Goal: Task Accomplishment & Management: Complete application form

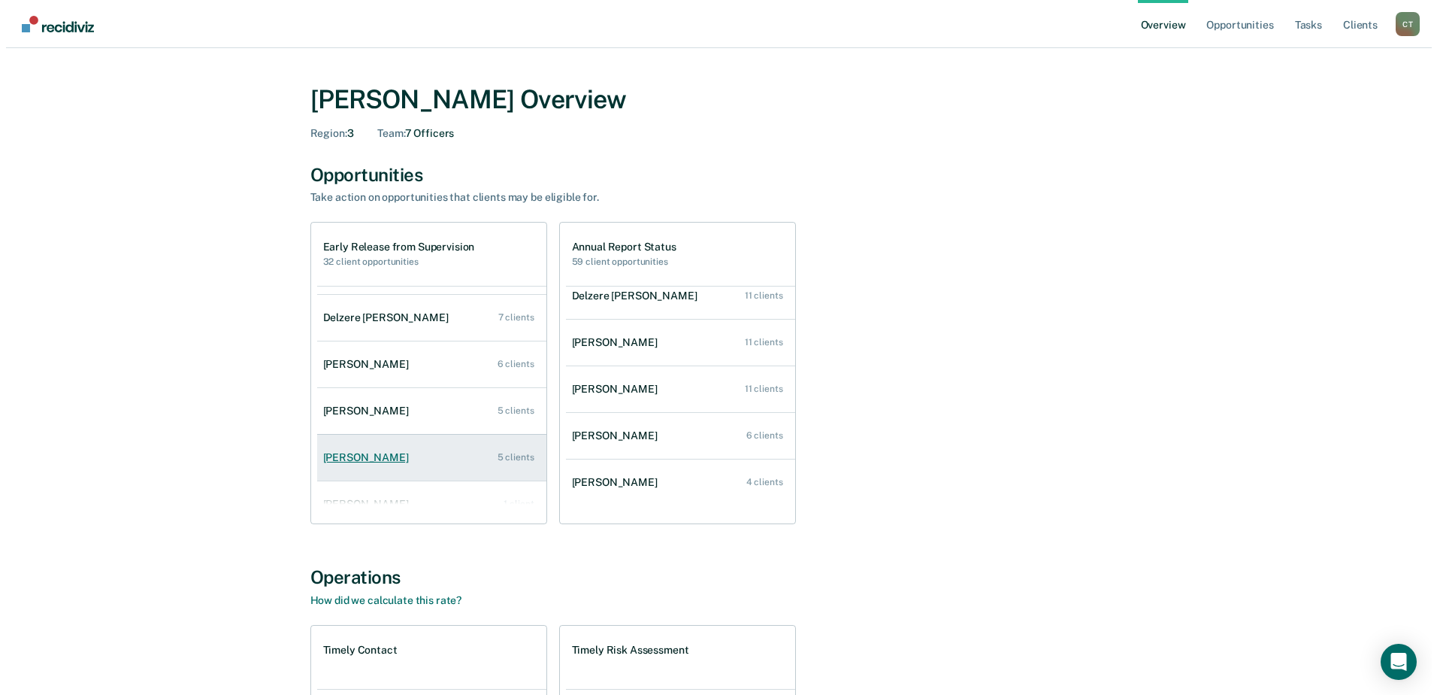
scroll to position [61, 0]
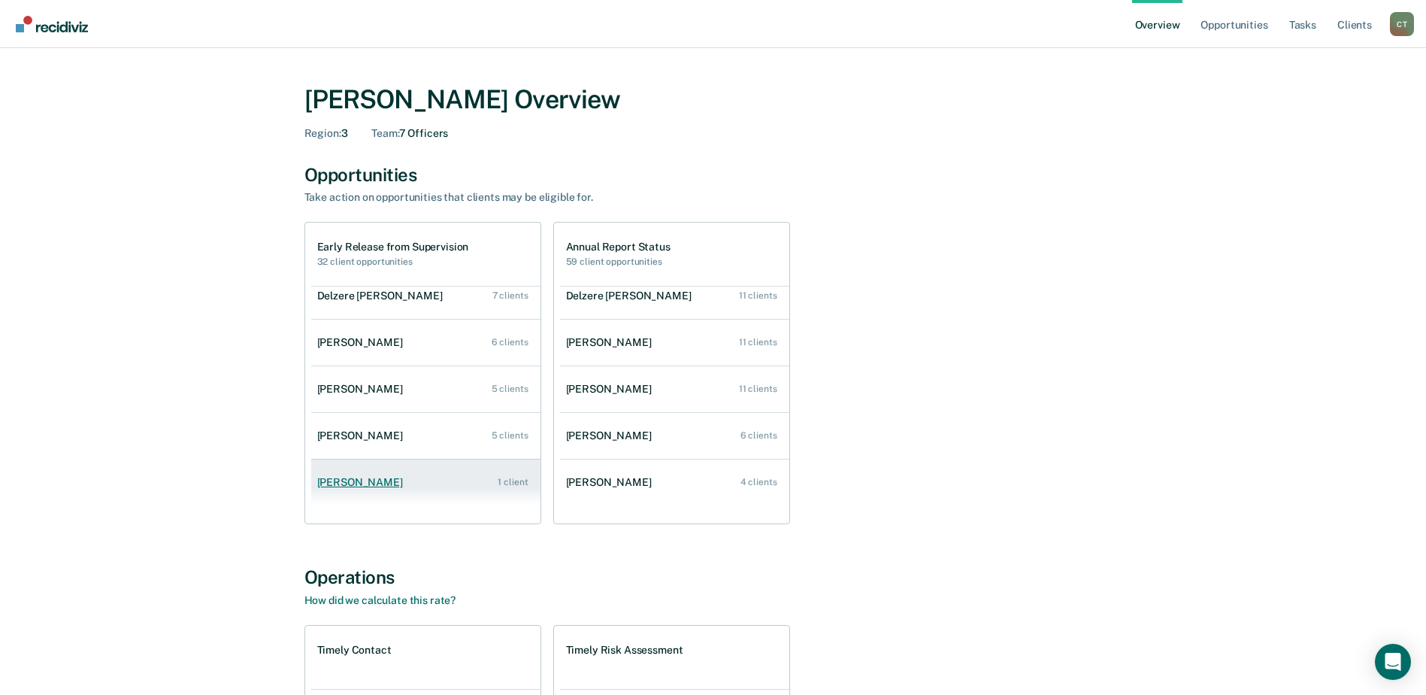
click at [387, 484] on div "[PERSON_NAME]" at bounding box center [363, 482] width 92 height 13
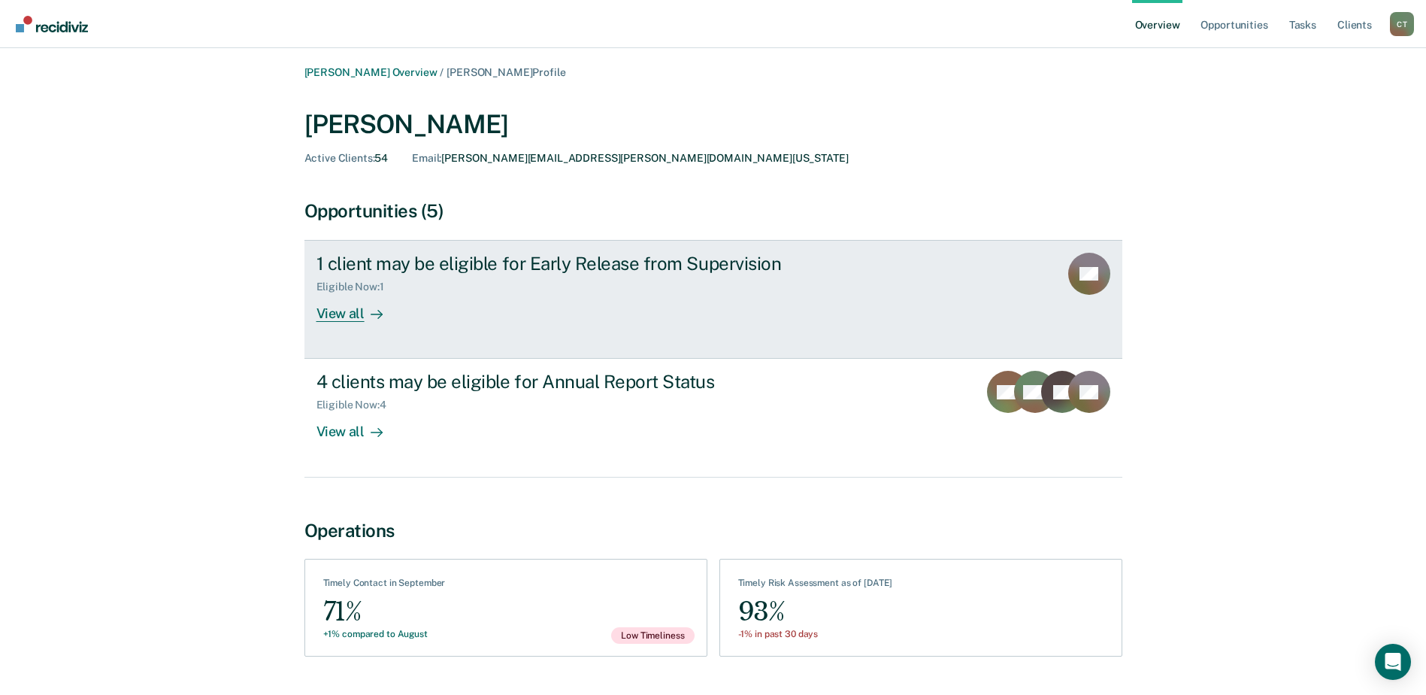
click at [358, 310] on div "View all" at bounding box center [358, 307] width 84 height 29
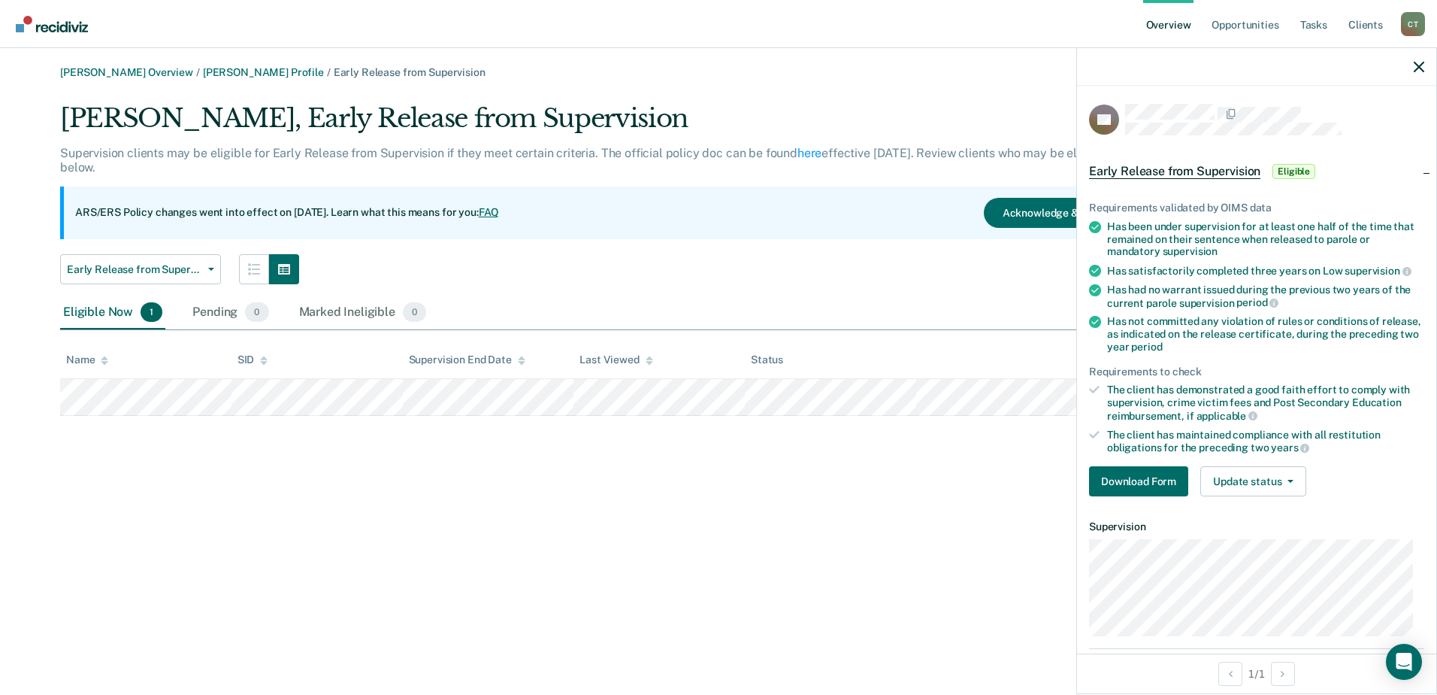
scroll to position [117, 0]
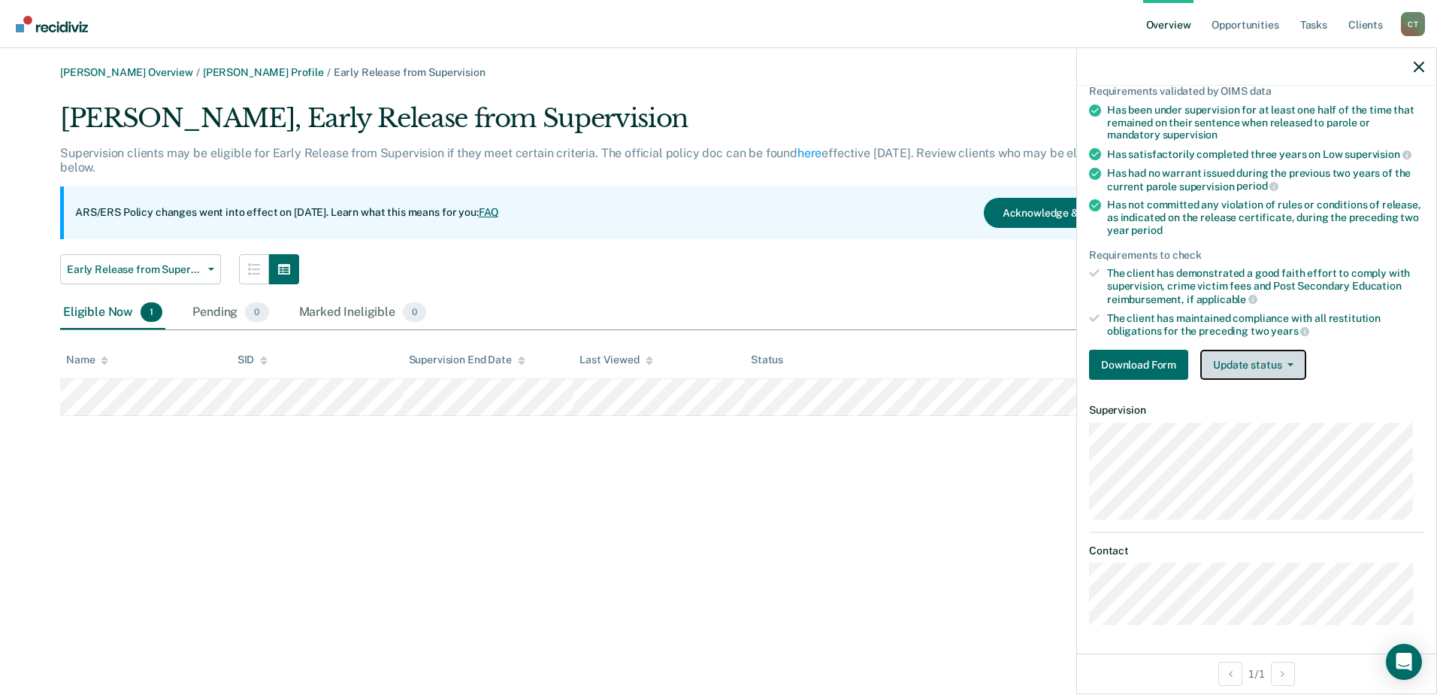
click at [1257, 370] on button "Update status" at bounding box center [1253, 365] width 106 height 30
click at [1257, 360] on button "Update status" at bounding box center [1253, 365] width 106 height 30
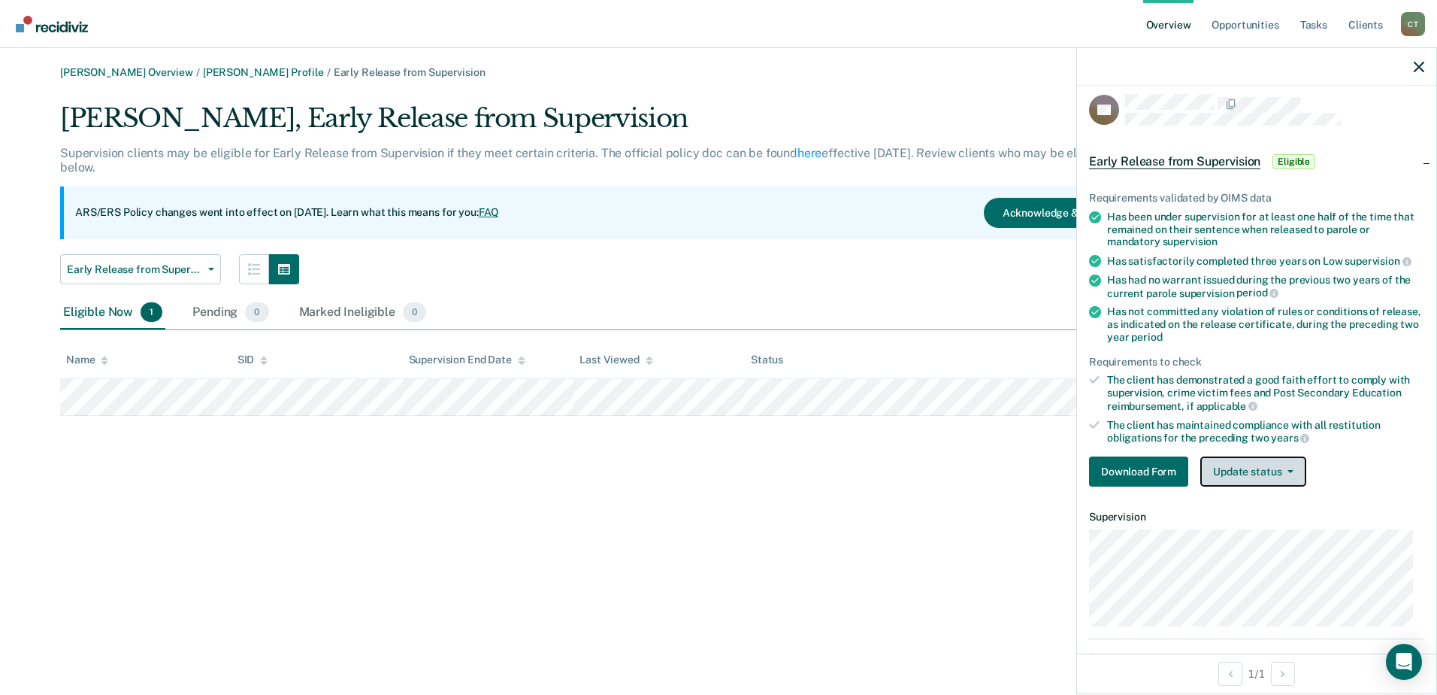
scroll to position [0, 0]
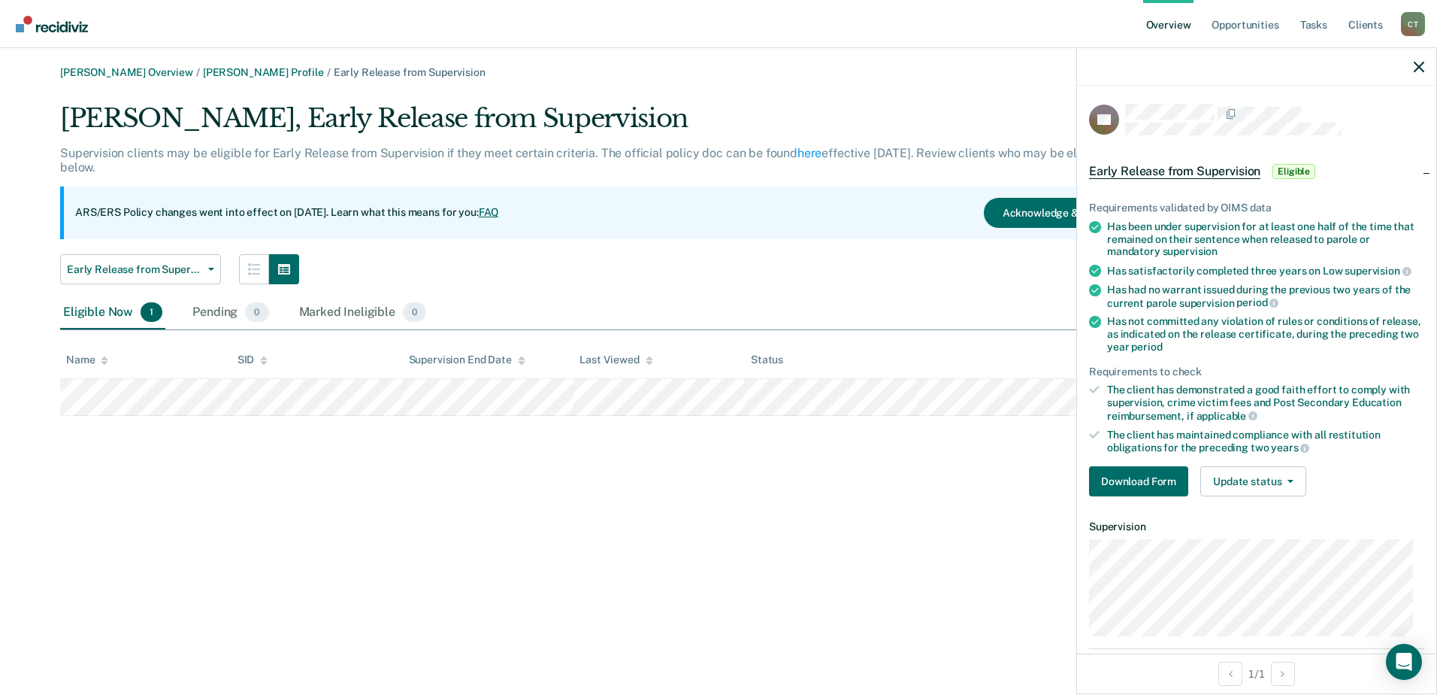
click at [849, 495] on div "[PERSON_NAME] Overview / [PERSON_NAME] Profile / Early Release from Supervision…" at bounding box center [718, 356] width 1401 height 580
click at [1416, 60] on button "button" at bounding box center [1419, 66] width 11 height 13
click at [1152, 482] on button "Download Form" at bounding box center [1138, 481] width 99 height 30
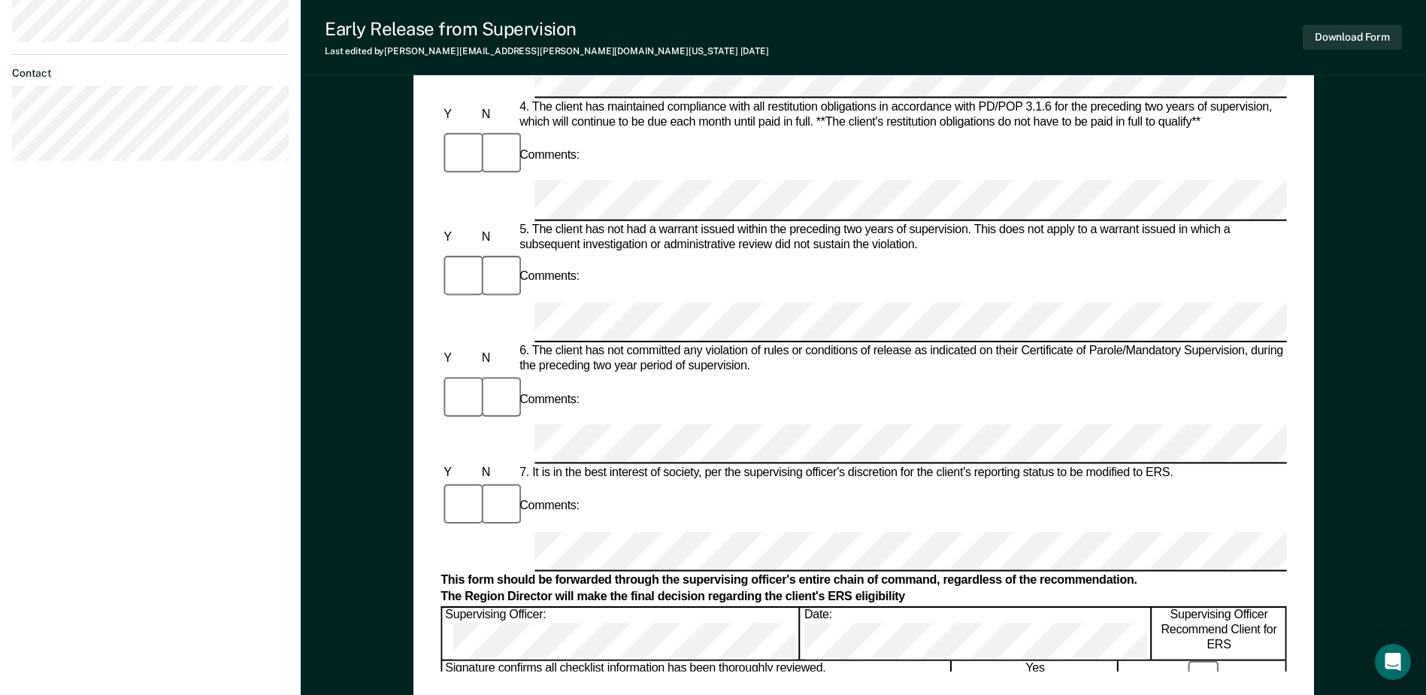
scroll to position [601, 0]
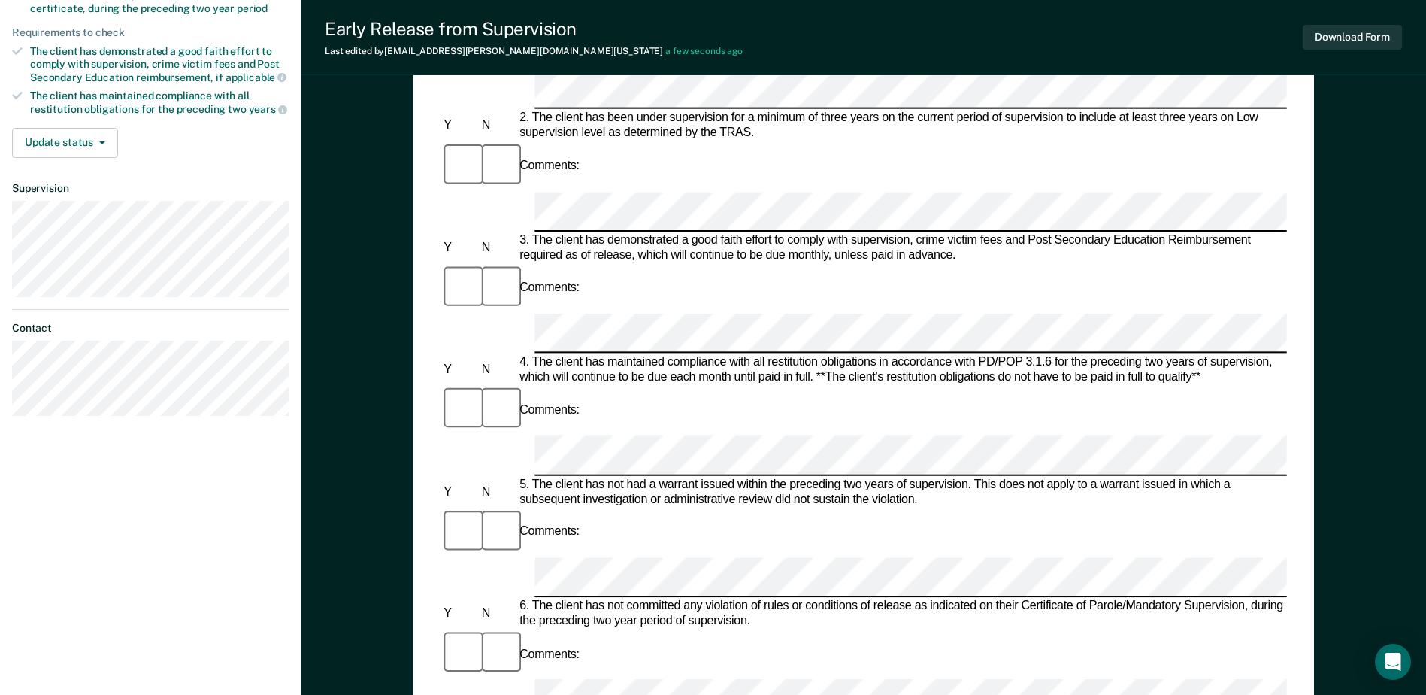
scroll to position [44, 0]
